Goal: Find specific fact: Find specific fact

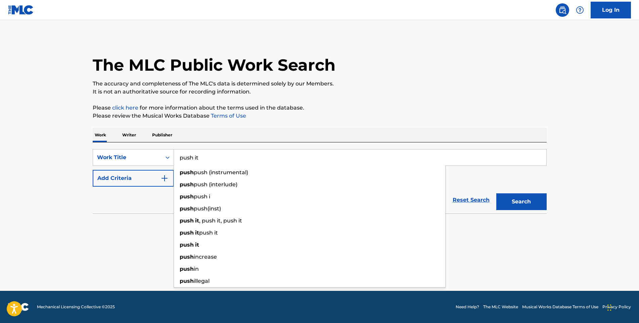
type input "push it"
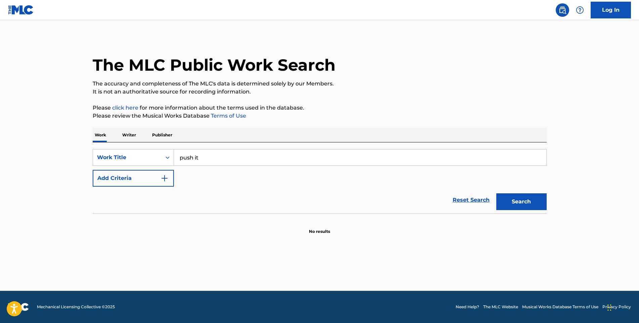
click at [116, 147] on div "SearchWithCriteriacc72a312-7de9-45db-a19b-86351695116a Work Title push it Add C…" at bounding box center [320, 178] width 454 height 71
click at [109, 158] on div "Work Title" at bounding box center [127, 158] width 60 height 8
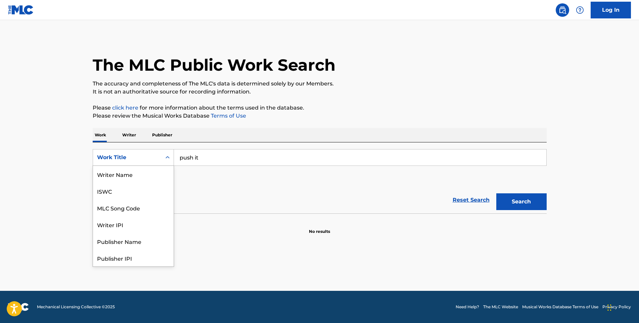
scroll to position [34, 0]
click at [127, 178] on div "MLC Song Code" at bounding box center [133, 174] width 81 height 17
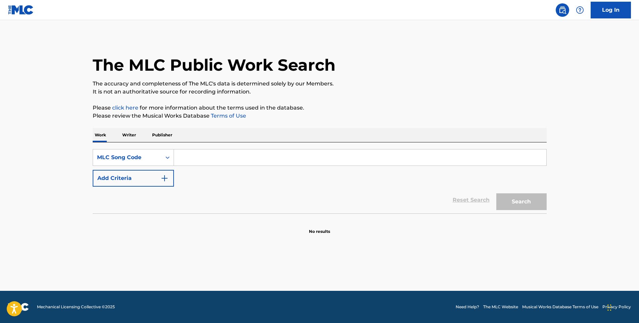
click at [262, 157] on input "Search Form" at bounding box center [360, 158] width 372 height 16
paste input "P3643I"
type input "P3643I"
click at [539, 210] on button "Search" at bounding box center [521, 202] width 50 height 17
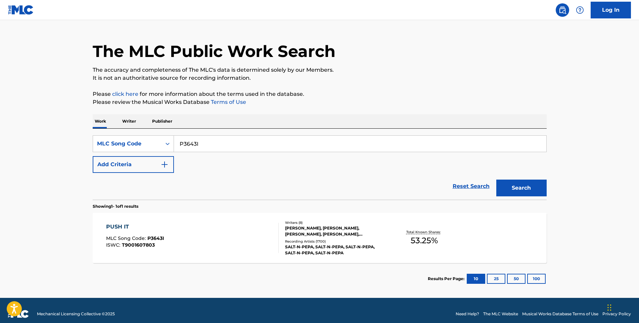
scroll to position [21, 0]
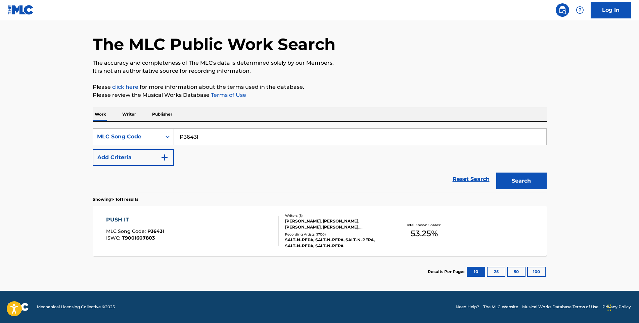
click at [209, 222] on div "PUSH IT MLC Song Code : P3643I ISWC : T9001607803" at bounding box center [192, 231] width 172 height 30
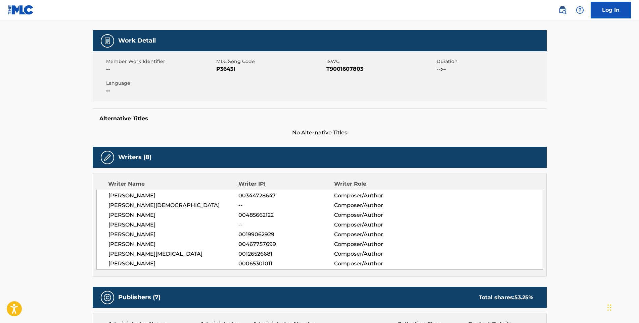
scroll to position [67, 0]
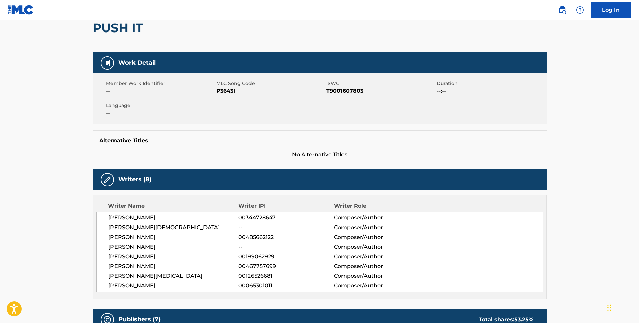
click at [330, 90] on span "T9001607803" at bounding box center [380, 91] width 108 height 8
copy span "T9001607803"
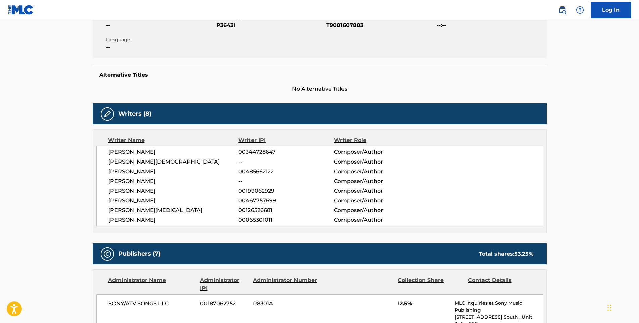
scroll to position [235, 0]
